Goal: Information Seeking & Learning: Learn about a topic

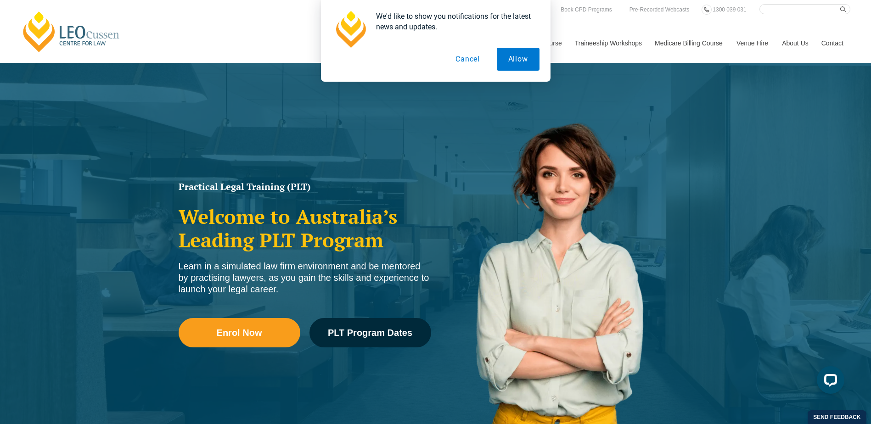
click at [474, 59] on button "Cancel" at bounding box center [467, 59] width 47 height 23
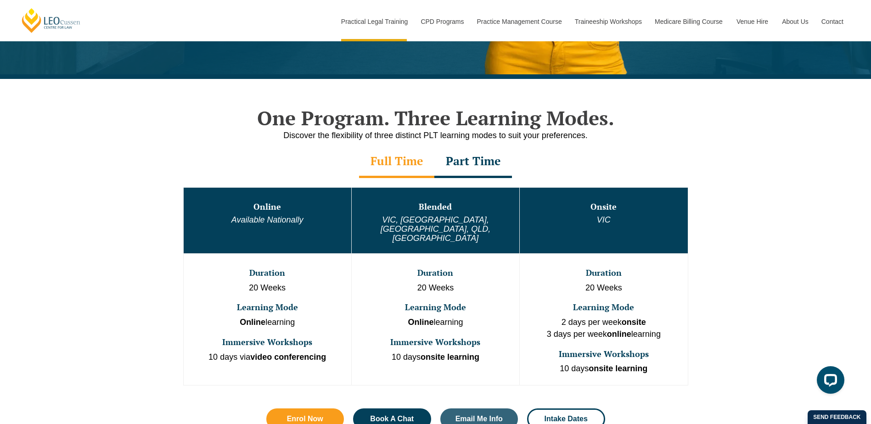
scroll to position [597, 0]
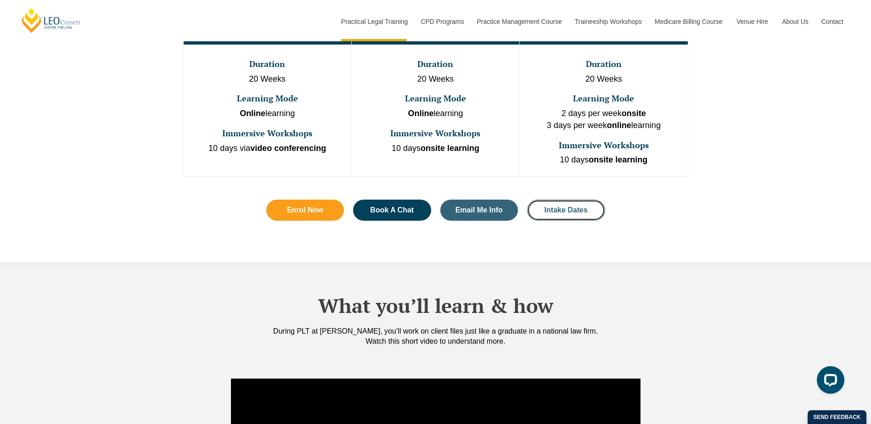
click at [580, 207] on span "Intake Dates" at bounding box center [566, 210] width 43 height 7
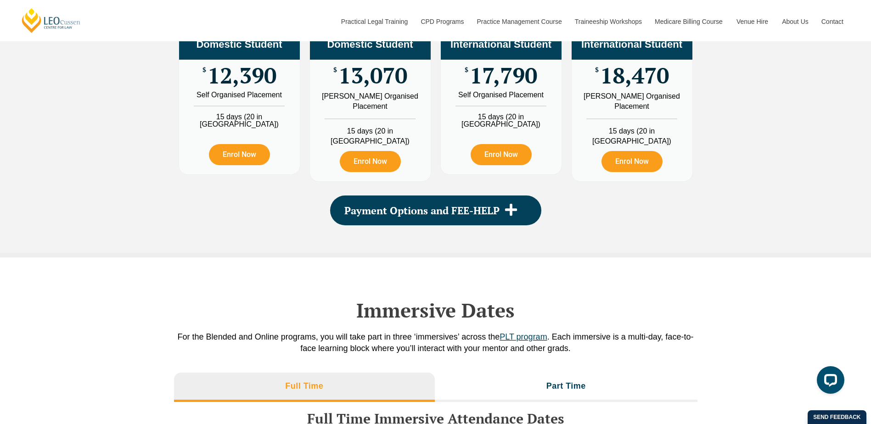
scroll to position [964, 0]
